Goal: Information Seeking & Learning: Learn about a topic

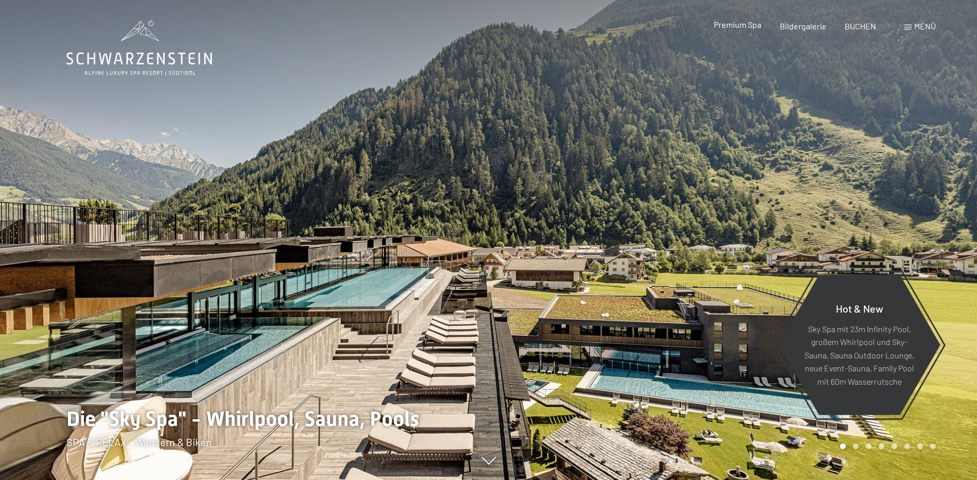
click at [748, 24] on span "Premium Spa" at bounding box center [737, 25] width 47 height 10
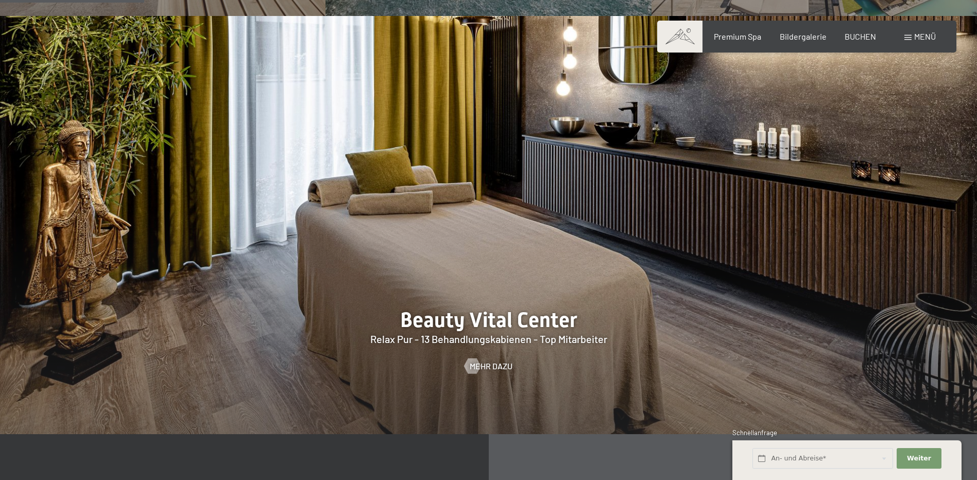
scroll to position [1185, 0]
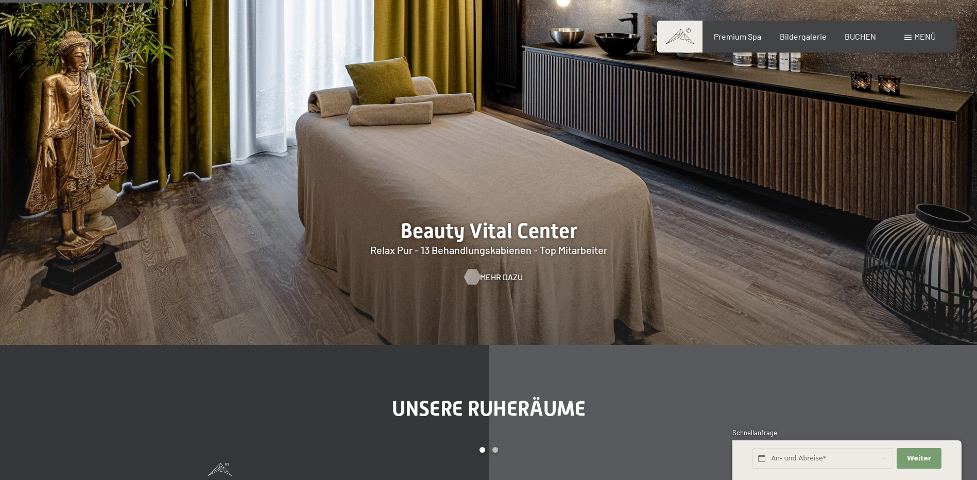
click at [474, 277] on div at bounding box center [472, 276] width 9 height 15
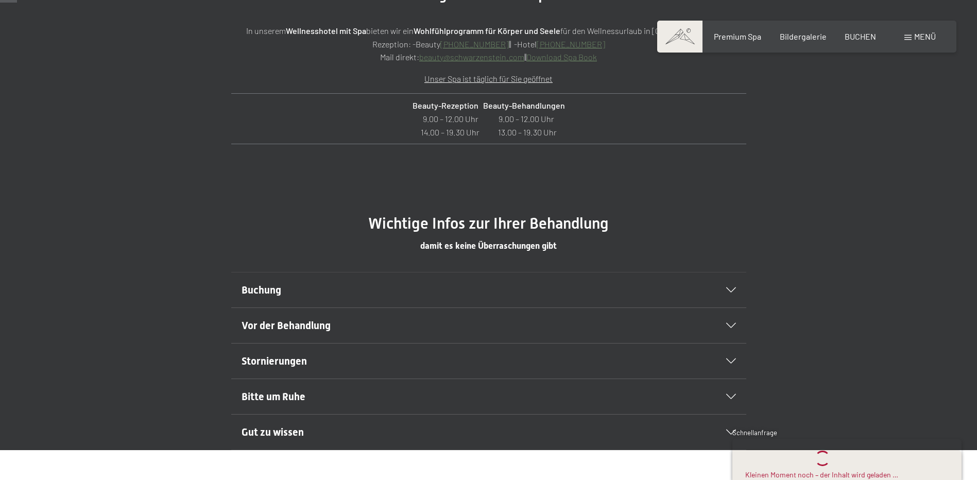
scroll to position [464, 0]
click at [450, 283] on h2 "Buchung" at bounding box center [464, 289] width 445 height 14
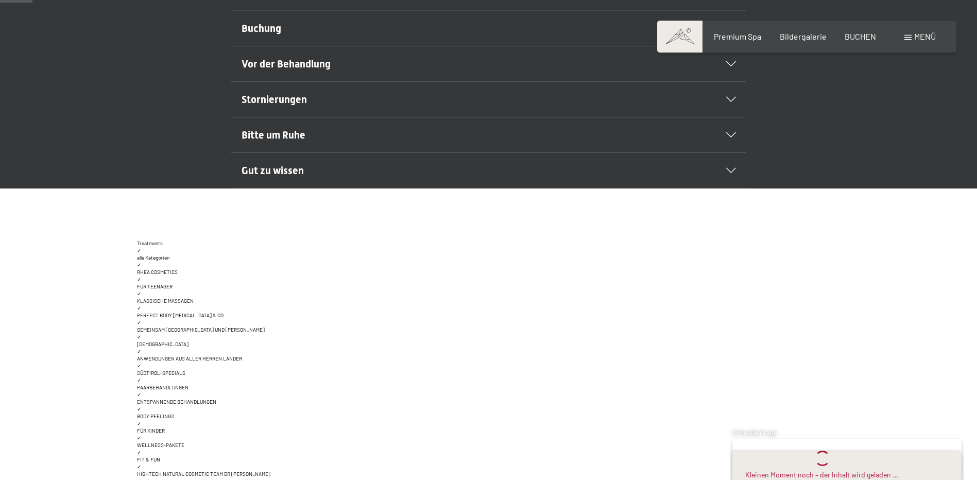
scroll to position [773, 0]
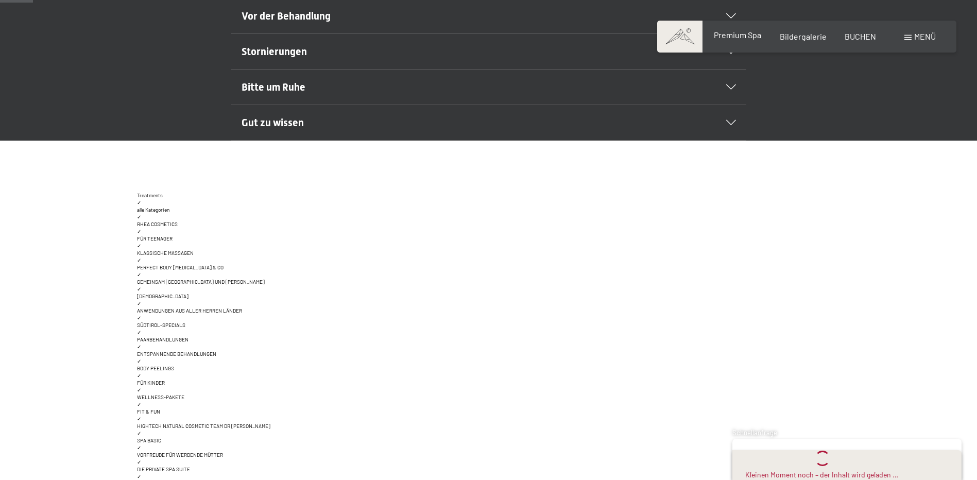
click at [751, 36] on span "Premium Spa" at bounding box center [737, 35] width 47 height 10
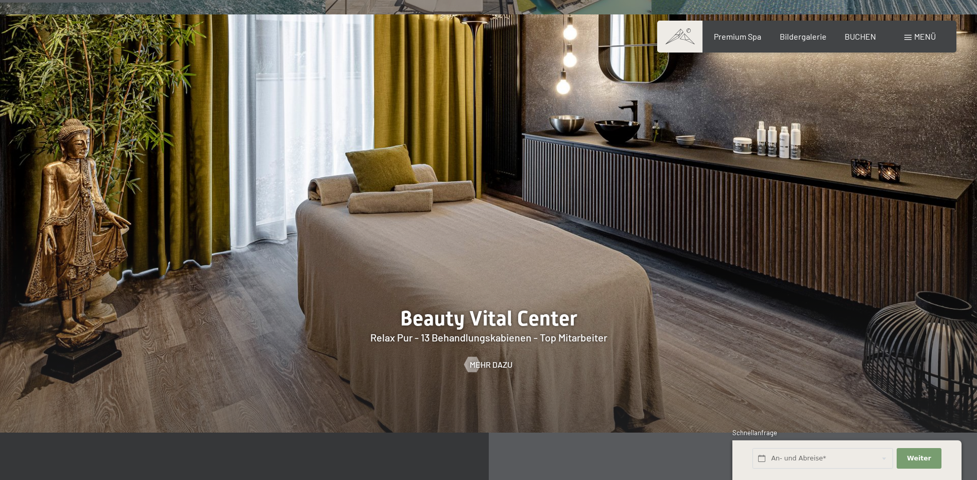
scroll to position [1185, 0]
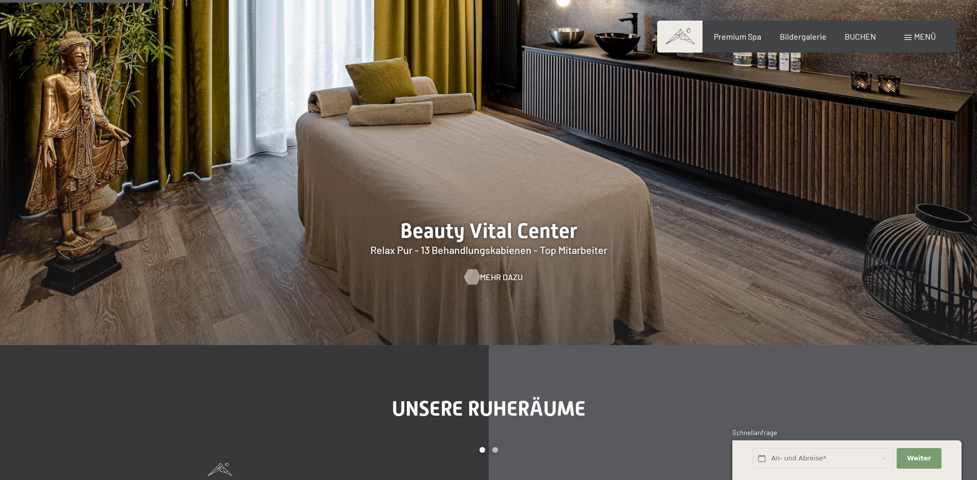
click at [471, 279] on div at bounding box center [472, 276] width 9 height 15
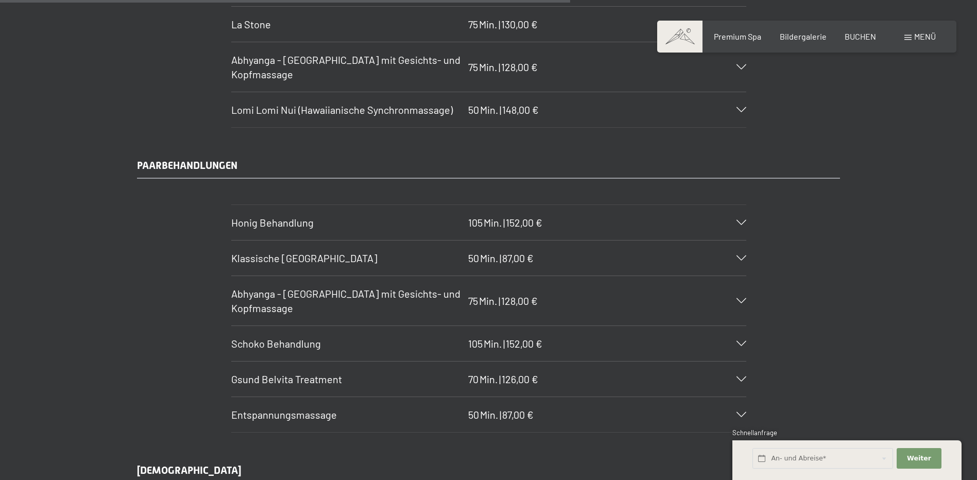
scroll to position [4842, 0]
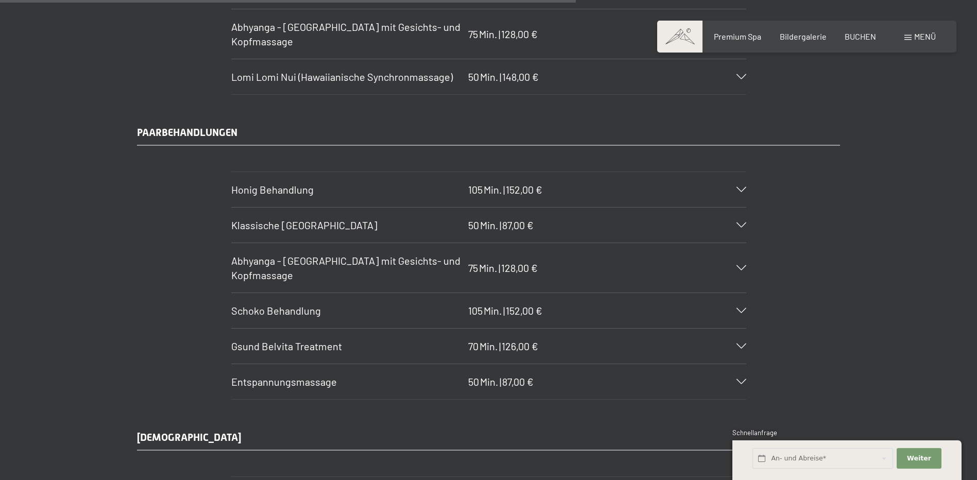
click at [565, 197] on div "Honig Behandlung 105 Min. | 152,00 €" at bounding box center [488, 189] width 515 height 35
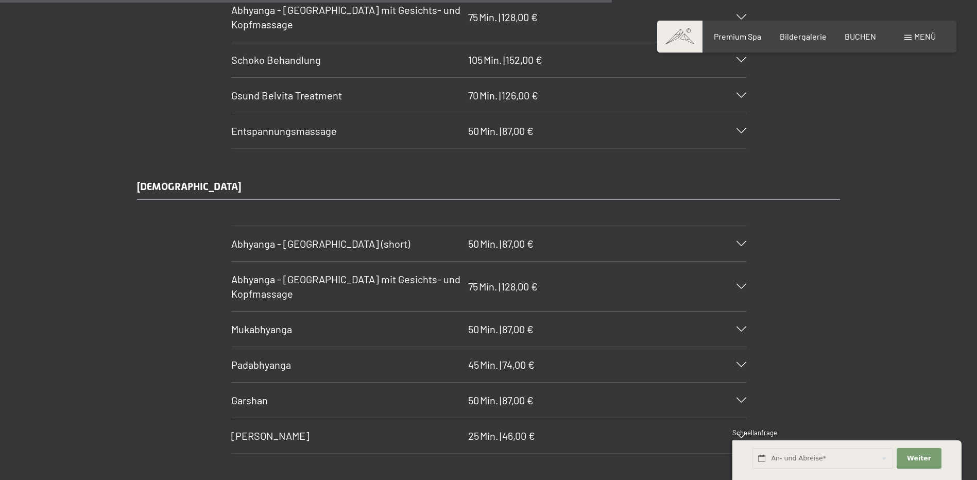
scroll to position [5305, 0]
click at [552, 320] on div "Mukabhyanga 50 Min. | 87,00 €" at bounding box center [488, 327] width 515 height 35
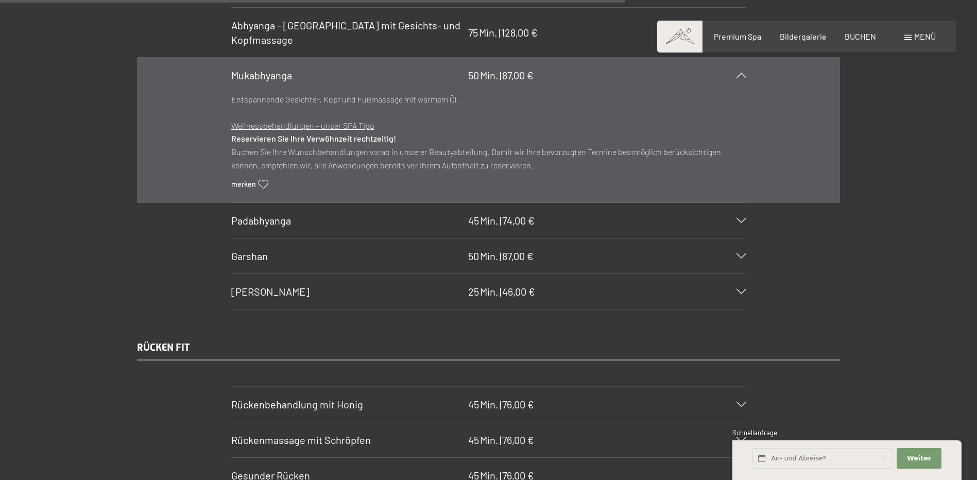
scroll to position [5352, 0]
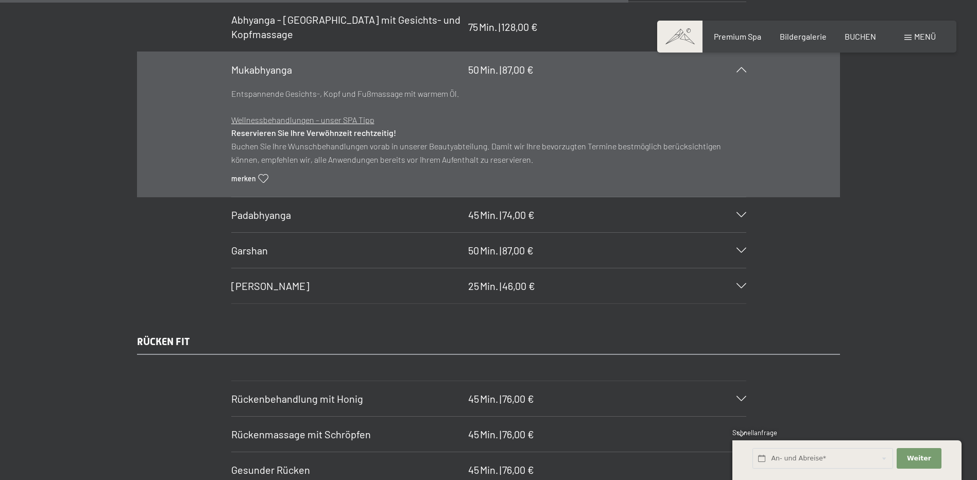
click at [563, 253] on div "Garshan 50 Min. | 87,00 €" at bounding box center [488, 250] width 515 height 35
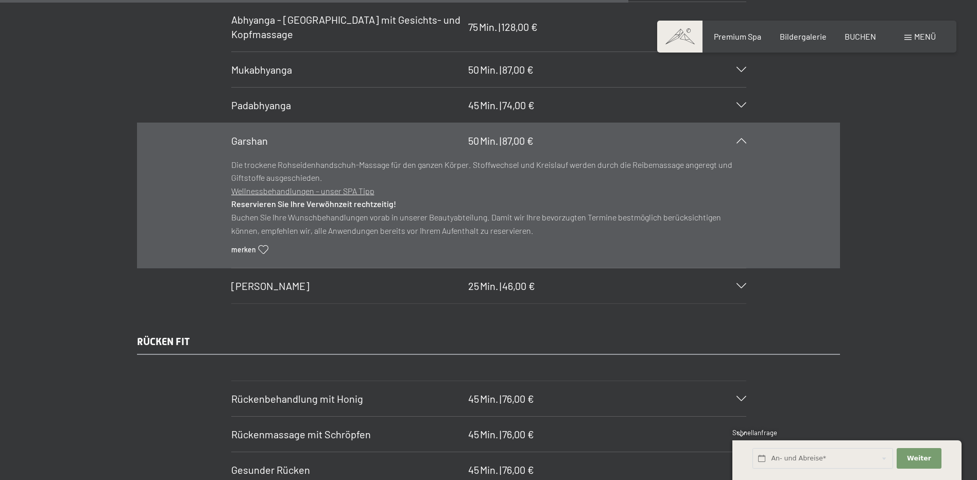
click at [551, 108] on div "Padabhyanga 45 Min. | 74,00 €" at bounding box center [488, 105] width 515 height 35
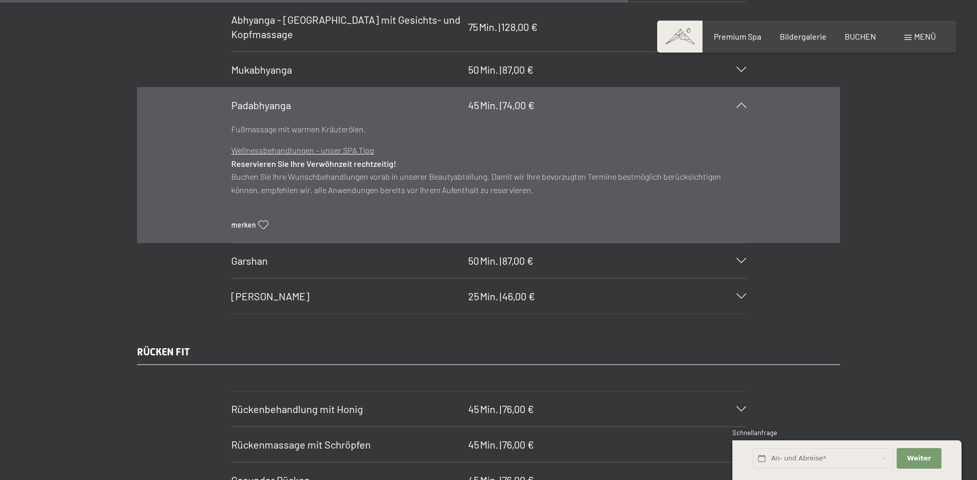
click at [561, 290] on div "[PERSON_NAME] 25 Min. | 46,00 €" at bounding box center [488, 296] width 515 height 35
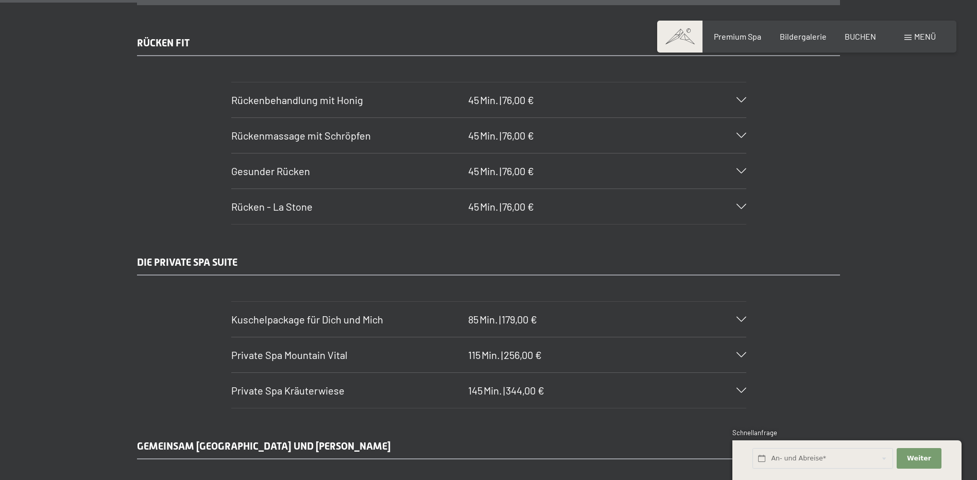
scroll to position [5713, 0]
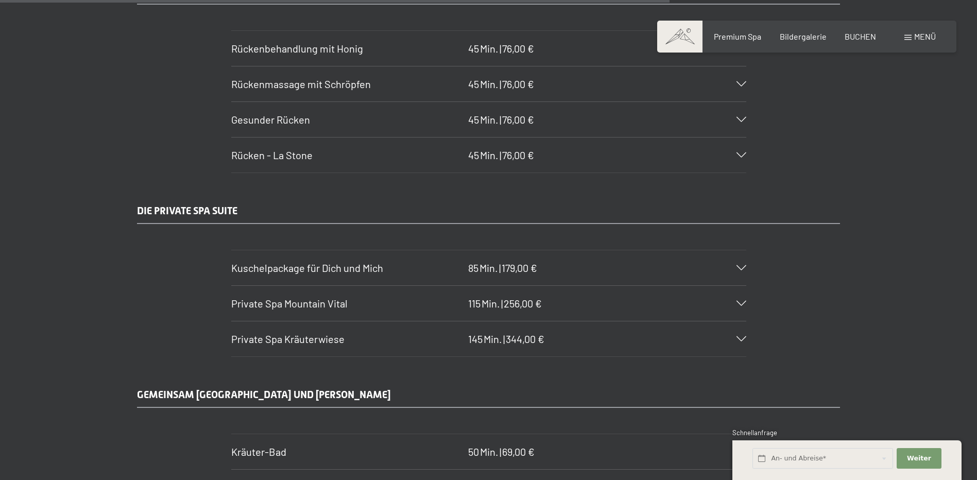
click at [570, 275] on div "Kuschelpackage für Dich und Mich 85 Min. | 179,00 €" at bounding box center [488, 267] width 515 height 35
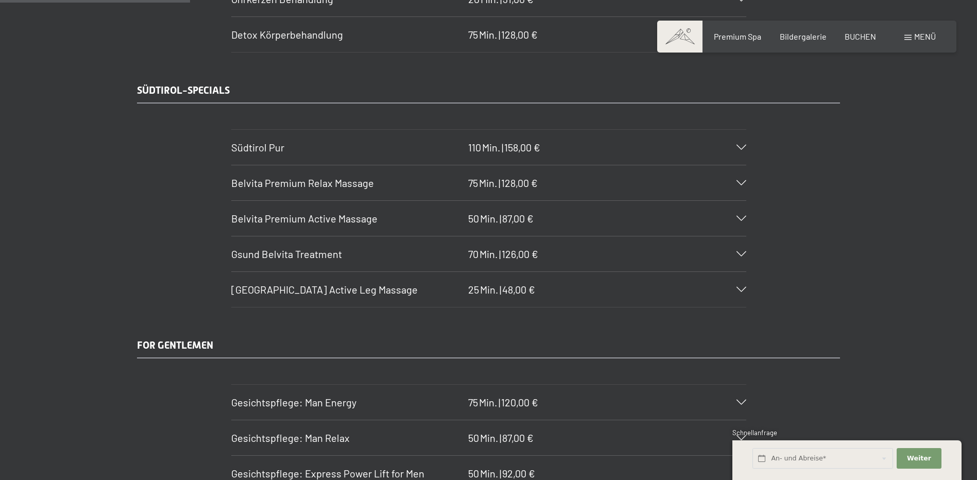
scroll to position [1627, 0]
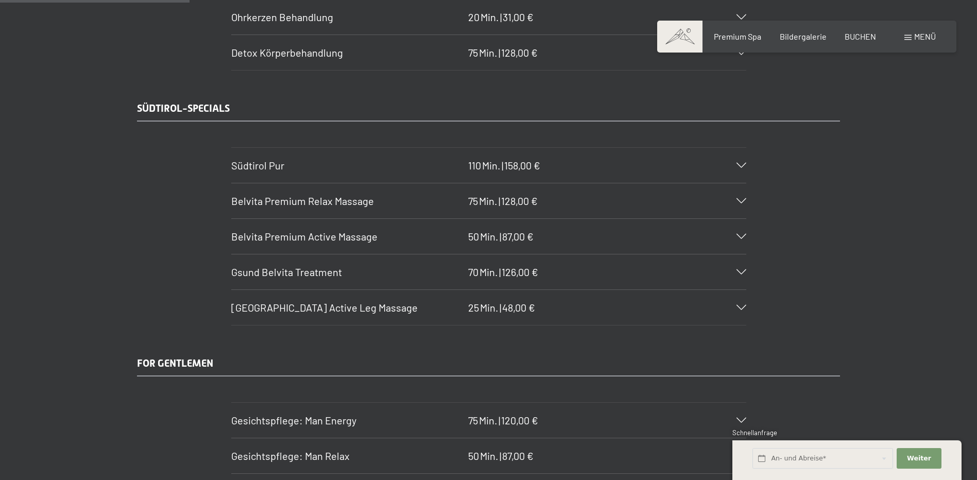
click at [557, 173] on div "Südtirol Pur 110 Min. | 158,00 €" at bounding box center [488, 165] width 515 height 35
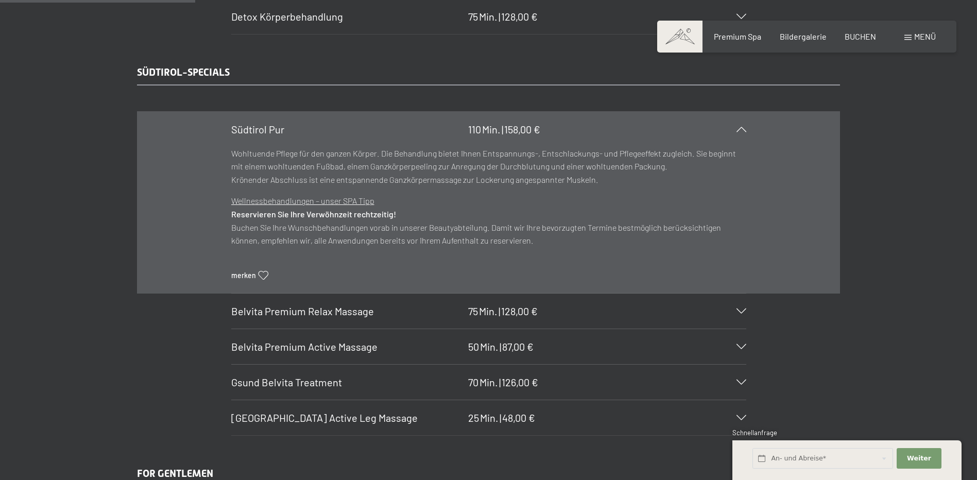
scroll to position [1678, 0]
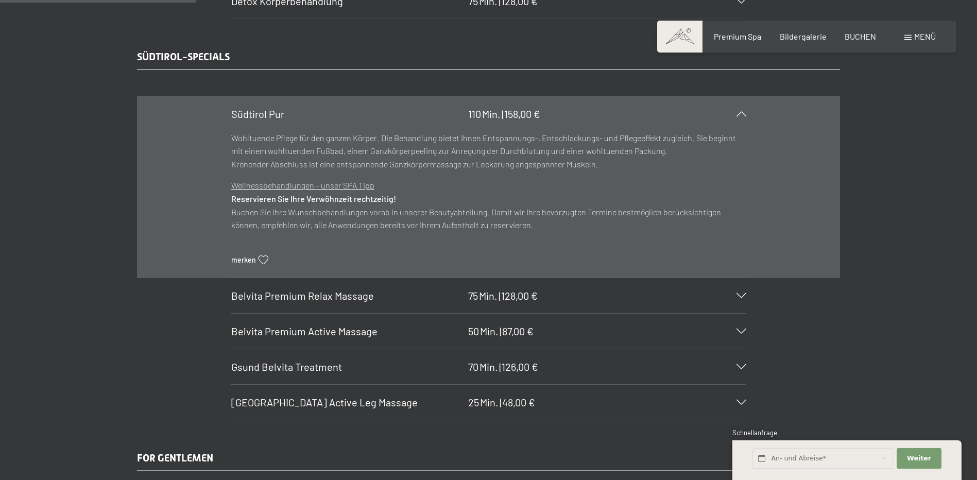
click at [556, 297] on div "Belvita Premium Relax Massage 75 Min. | 128,00 €" at bounding box center [488, 295] width 515 height 35
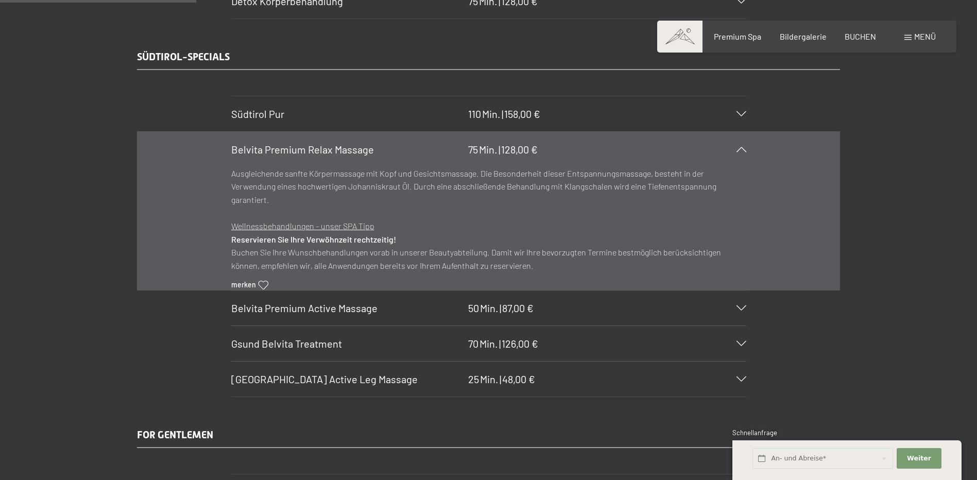
click at [560, 309] on div "Belvita Premium Active Massage 50 Min. | 87,00 €" at bounding box center [488, 308] width 515 height 35
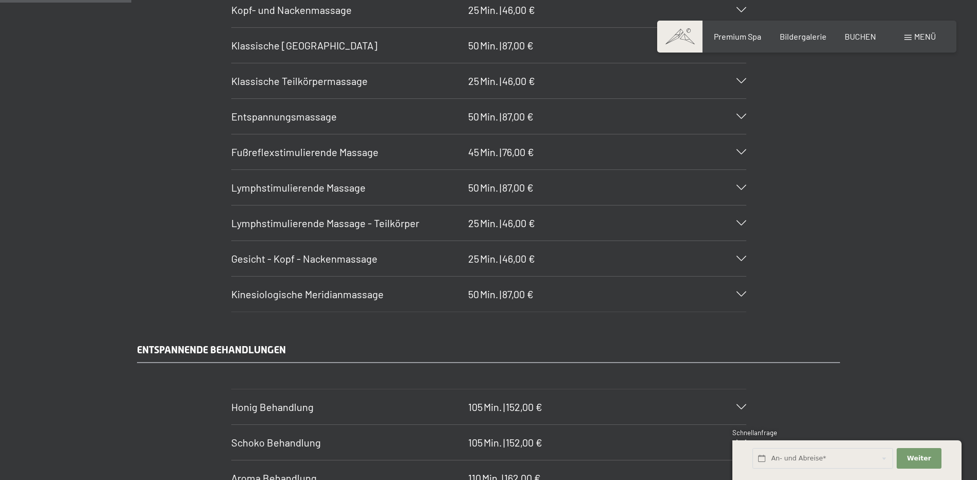
scroll to position [1112, 0]
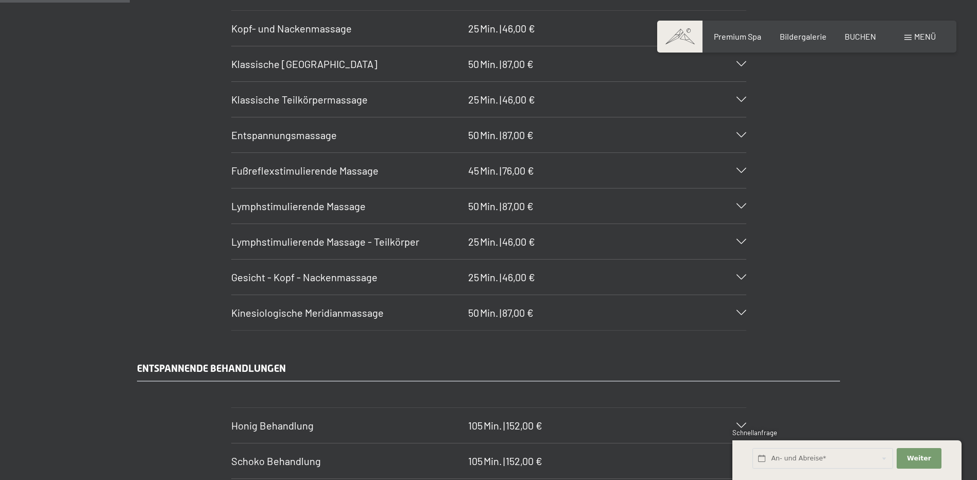
click at [566, 284] on div "Gesicht - Kopf - Nackenmassage 25 Min. | 46,00 €" at bounding box center [488, 277] width 515 height 35
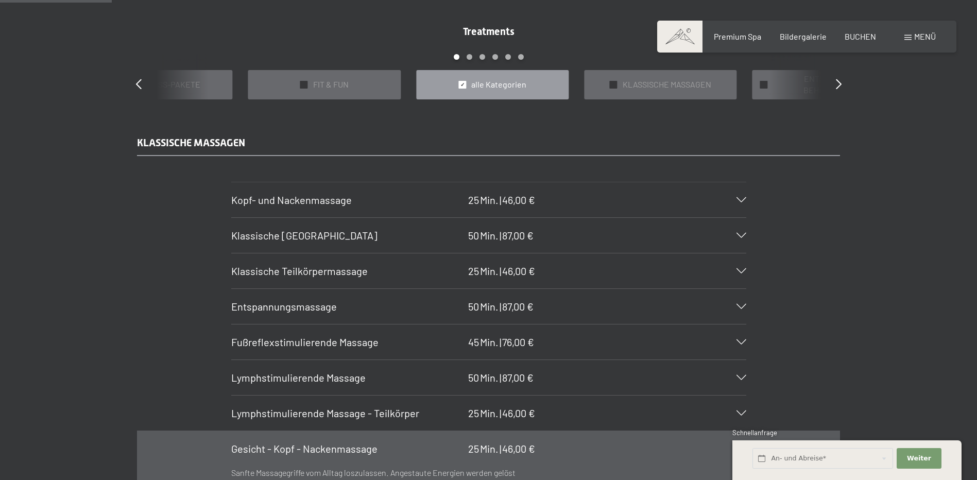
scroll to position [957, 0]
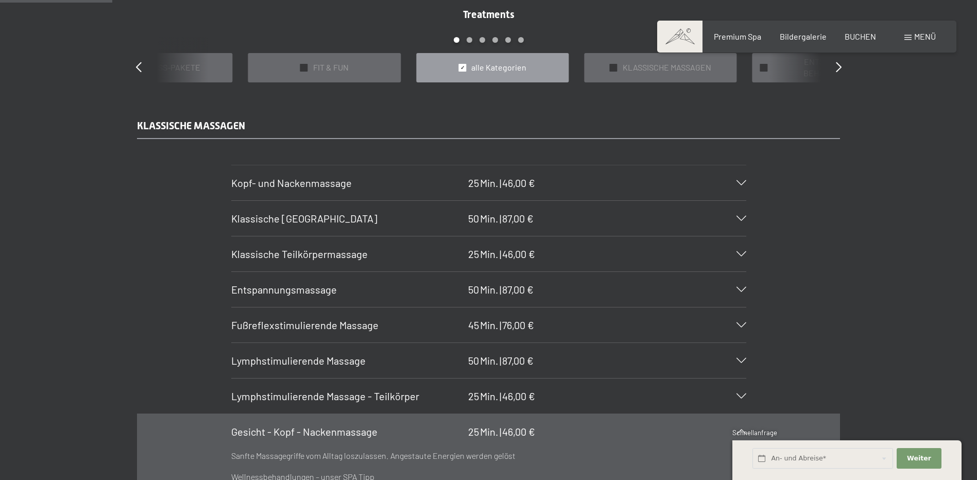
click at [561, 187] on div "Kopf- und Nackenmassage 25 Min. | 46,00 €" at bounding box center [488, 182] width 515 height 35
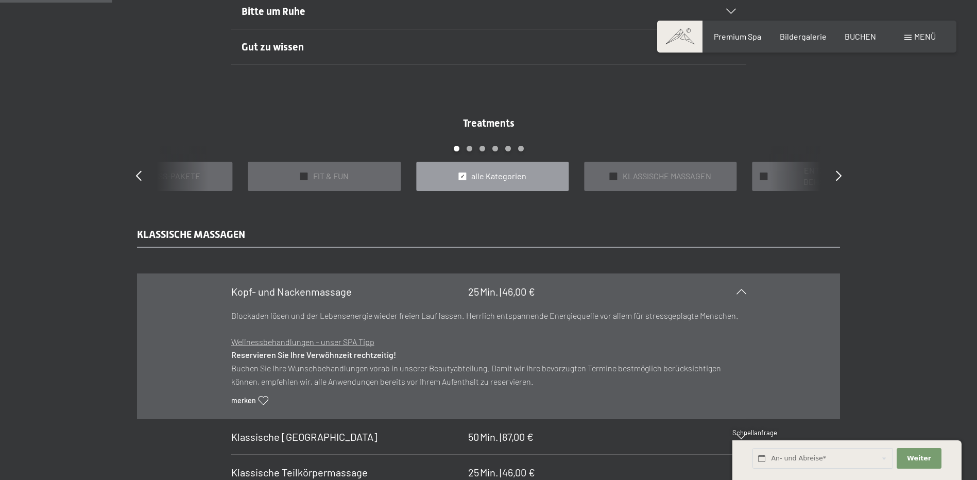
scroll to position [751, 0]
